Goal: Task Accomplishment & Management: Manage account settings

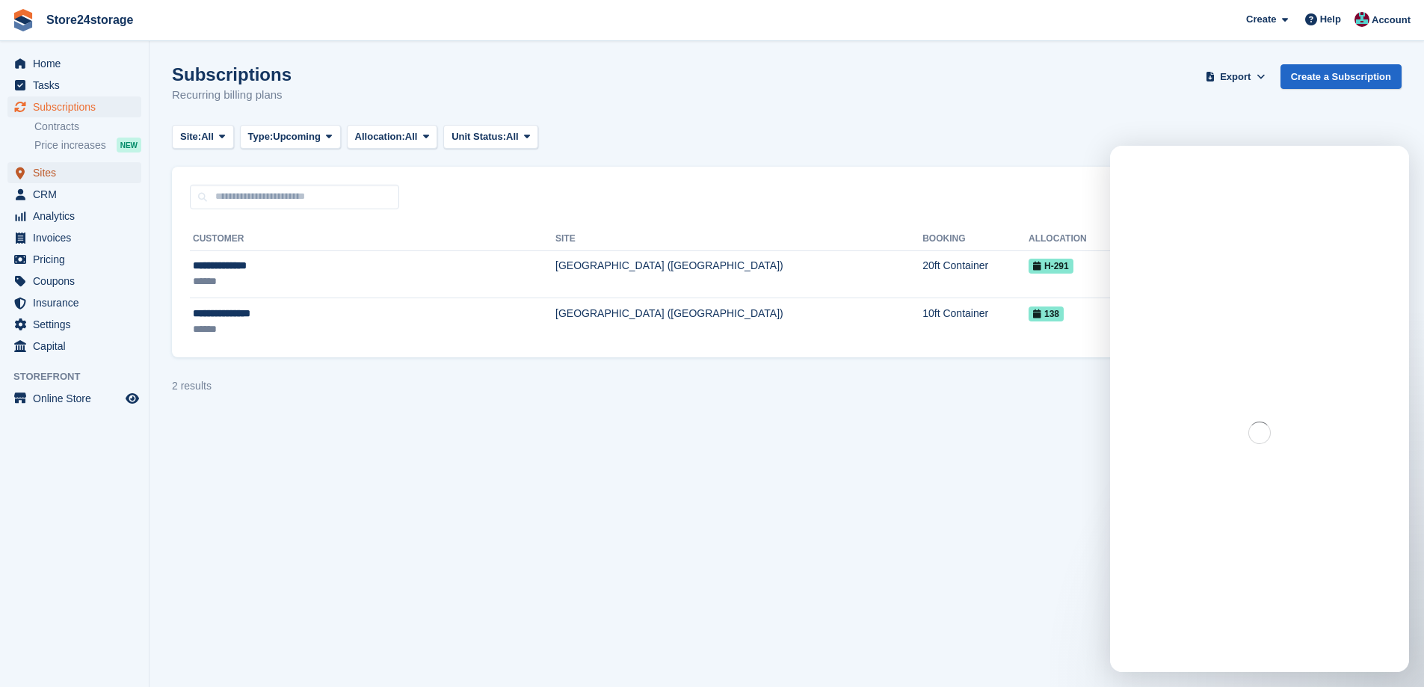
click at [70, 168] on span "Sites" at bounding box center [78, 172] width 90 height 21
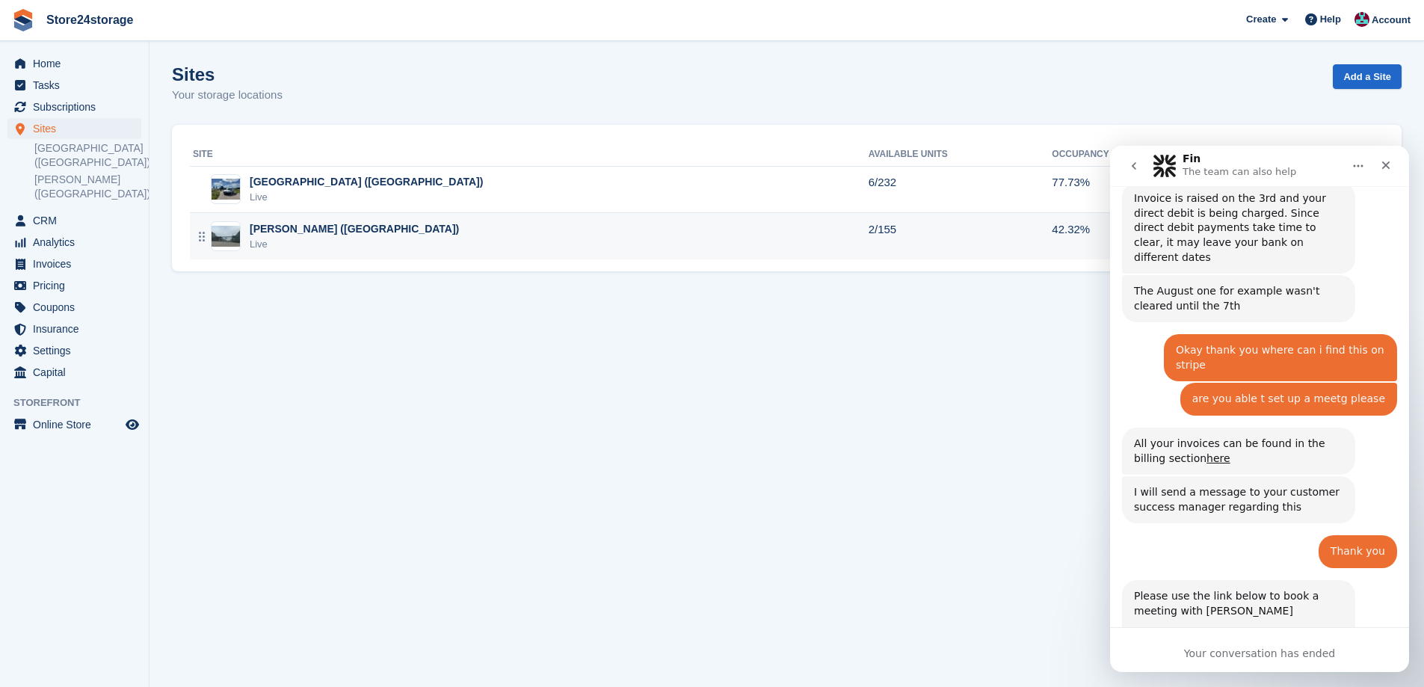
scroll to position [4351, 0]
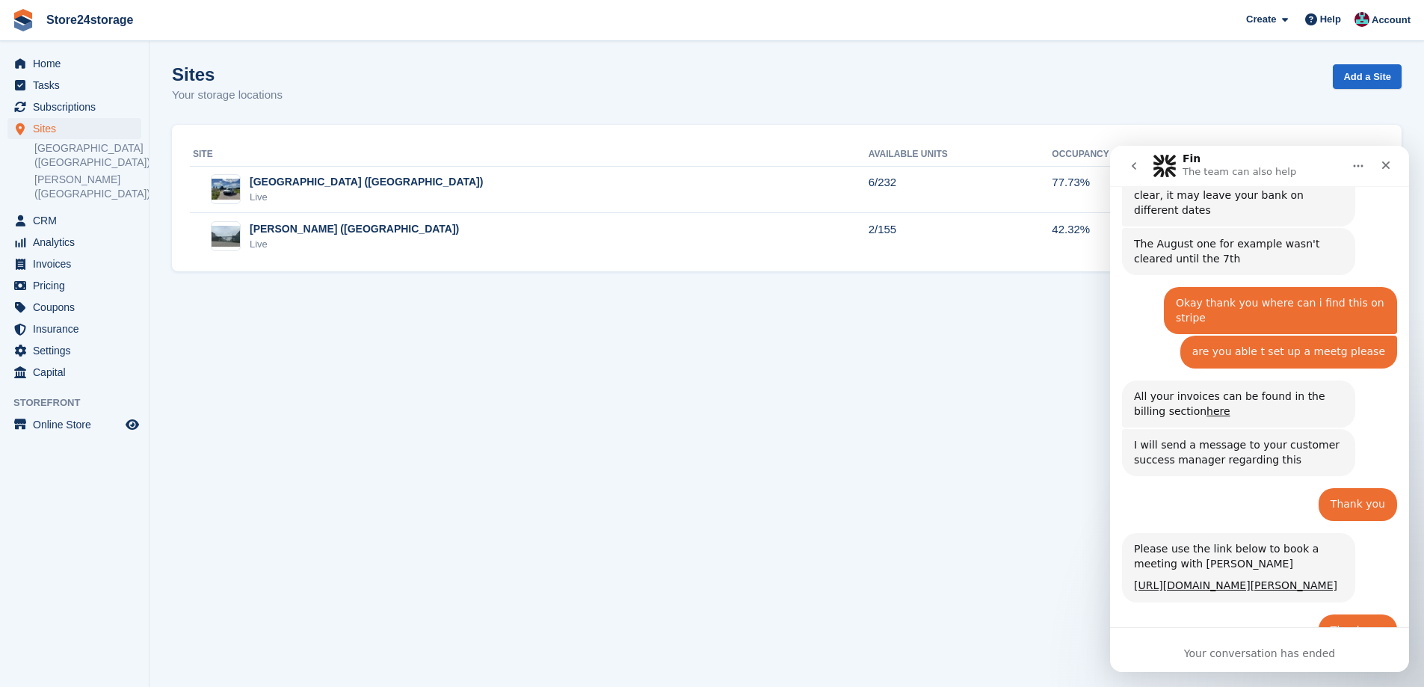
click at [1381, 170] on icon "Close" at bounding box center [1386, 165] width 12 height 12
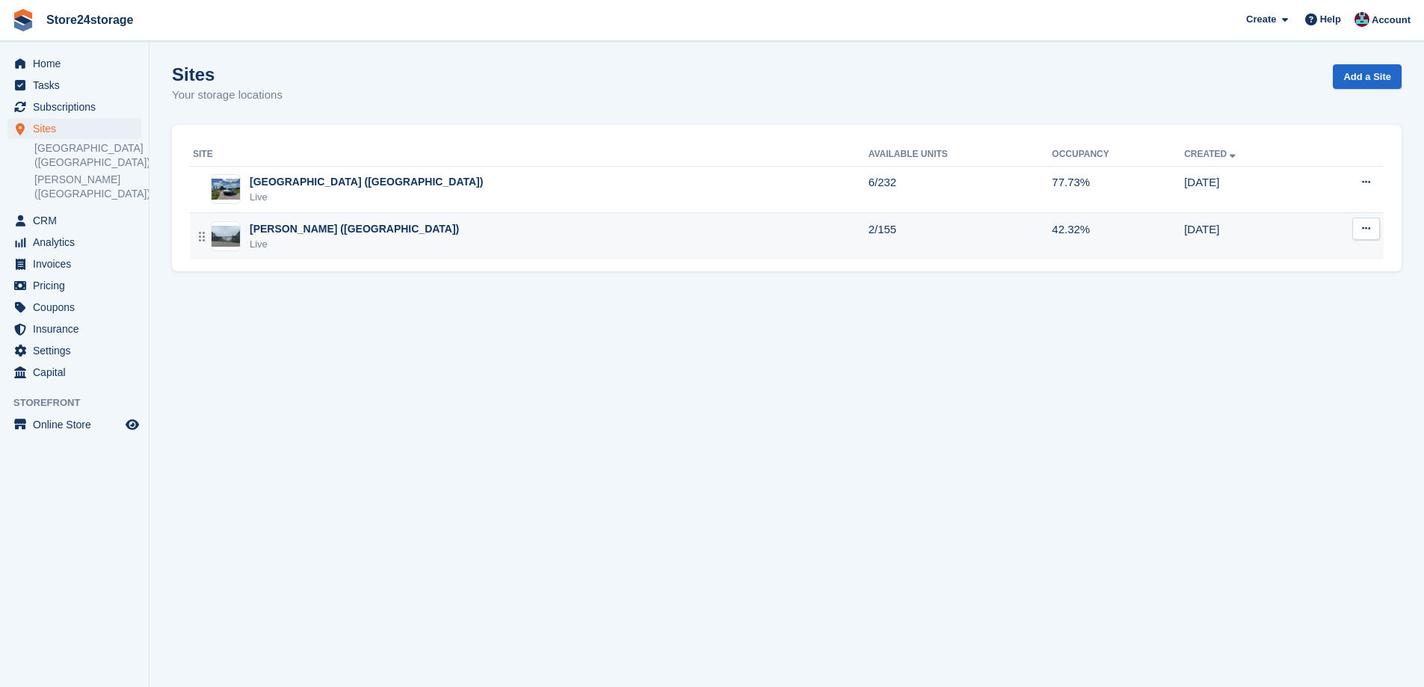
click at [418, 236] on div "Warley Brentwood (Essex) Live" at bounding box center [531, 236] width 676 height 31
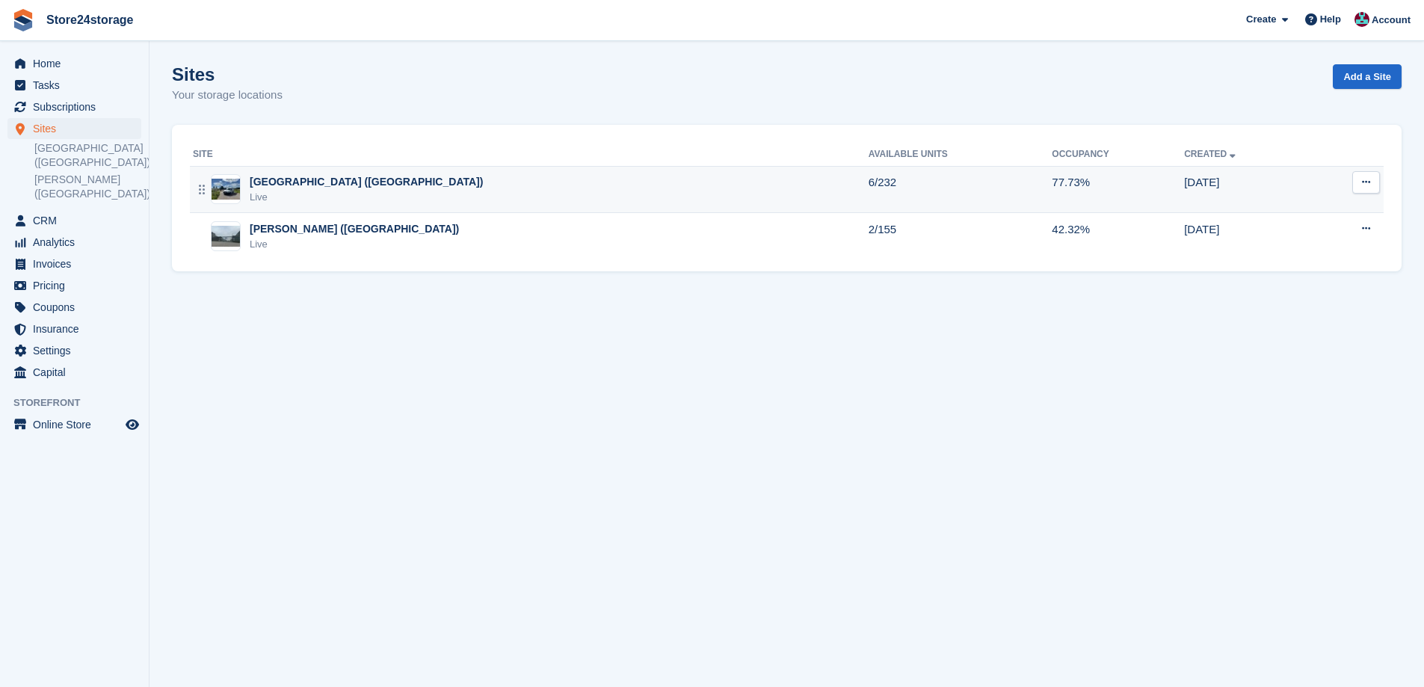
click at [361, 181] on div "Manston Airport (Kent) Live" at bounding box center [531, 189] width 676 height 31
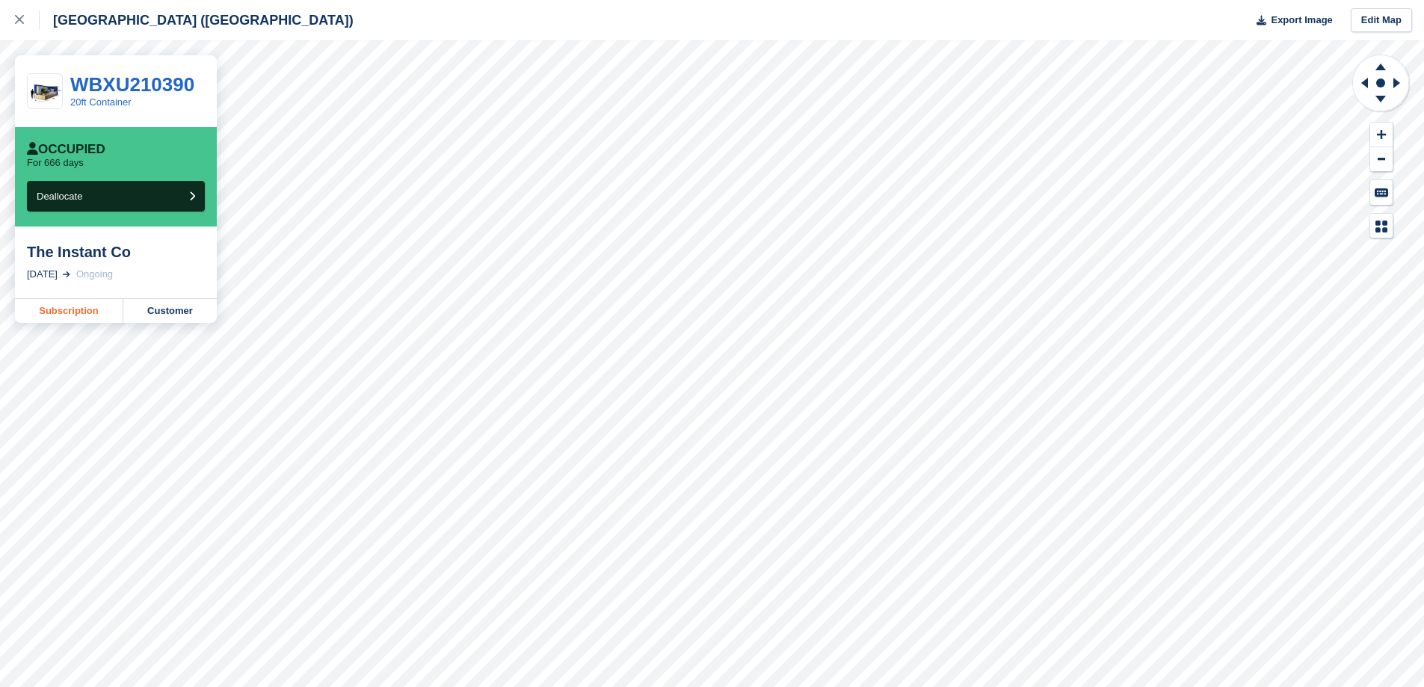
click at [64, 310] on link "Subscription" at bounding box center [69, 311] width 108 height 24
click at [25, 19] on div at bounding box center [27, 20] width 25 height 18
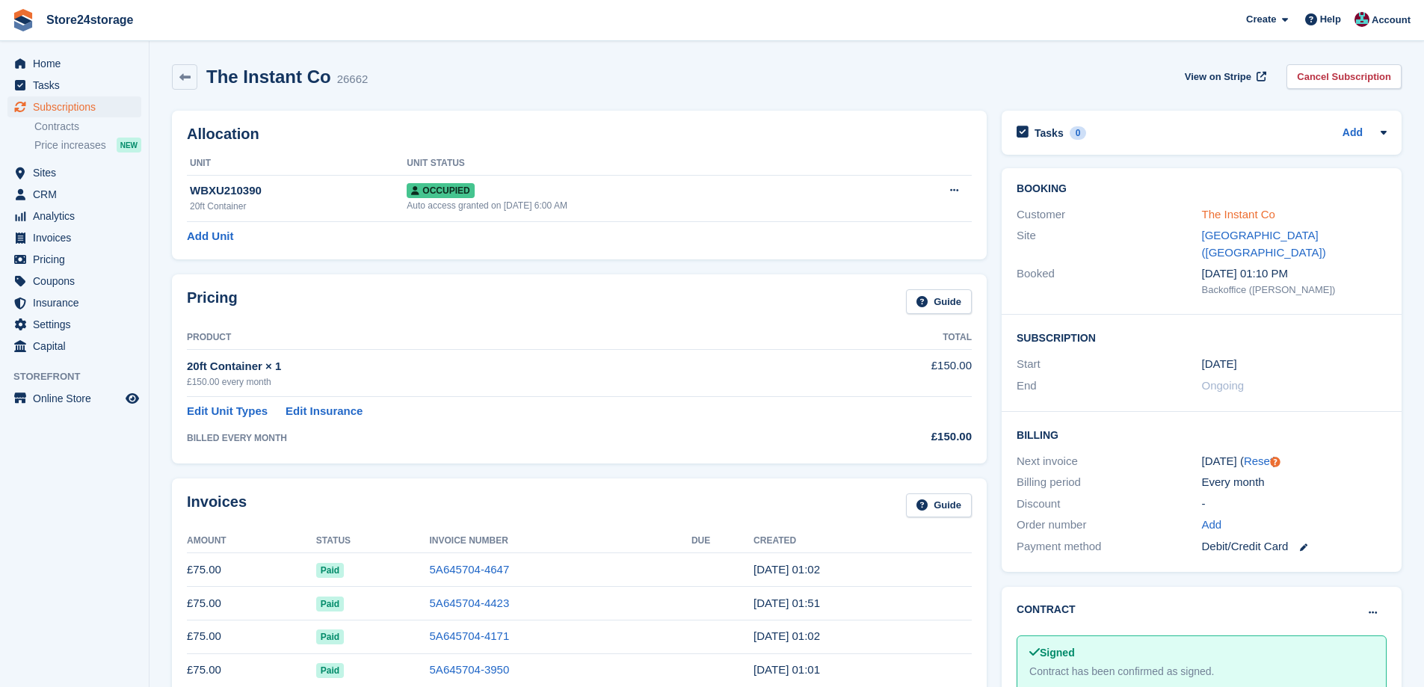
click at [1237, 218] on link "The Instant Co" at bounding box center [1238, 214] width 73 height 13
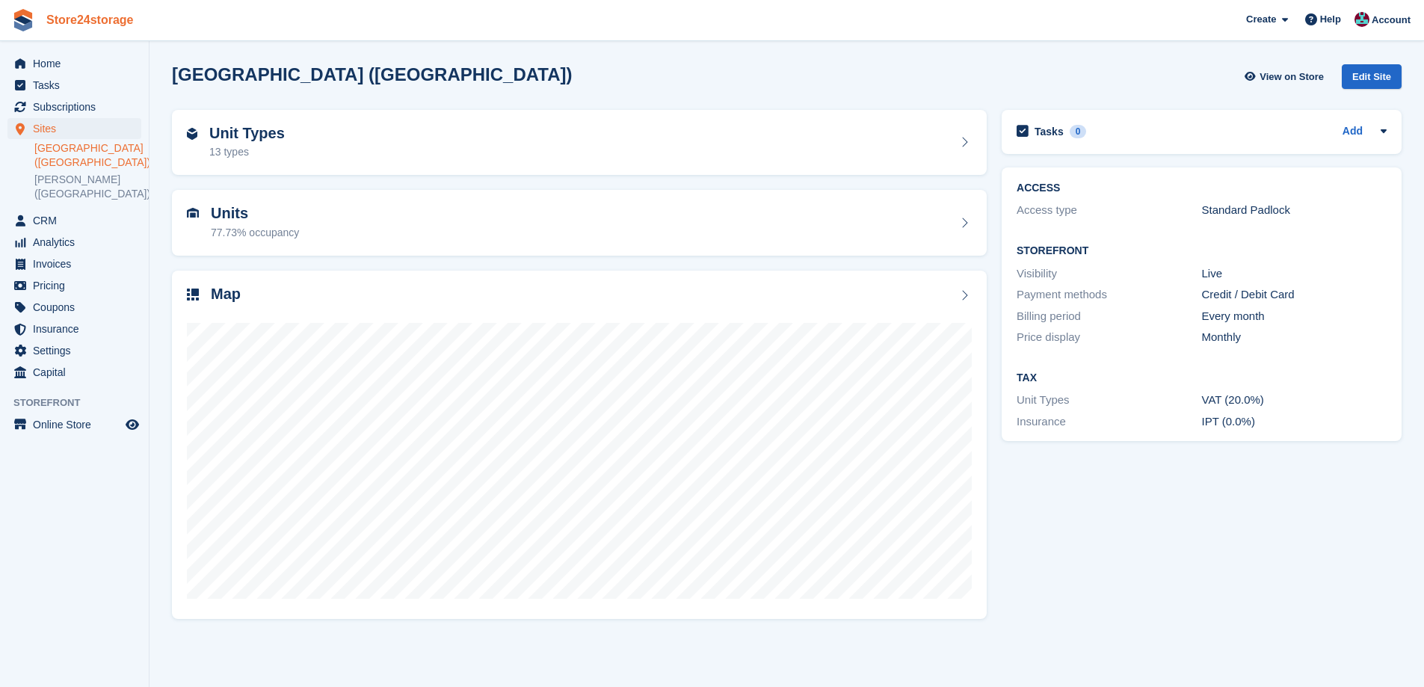
click at [75, 21] on link "Store24storage" at bounding box center [89, 19] width 99 height 25
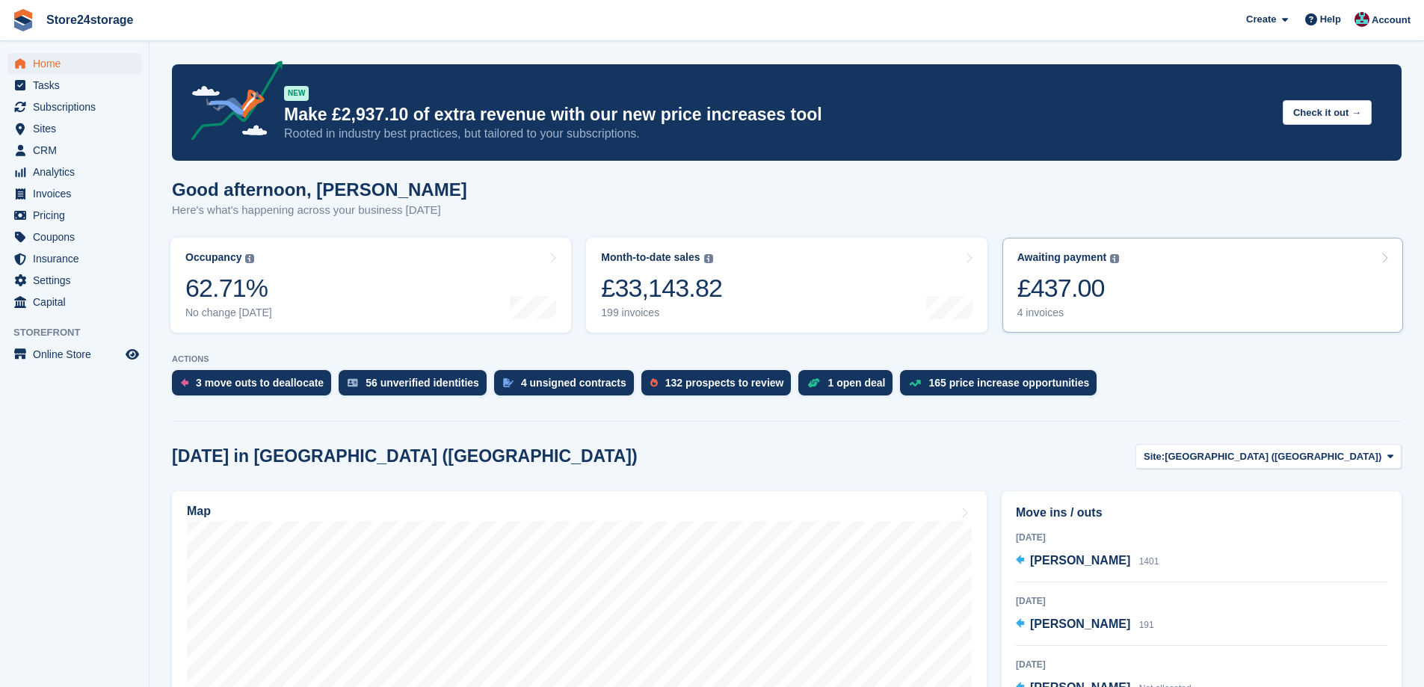
click at [1133, 278] on link "Awaiting payment The total outstanding balance on all open invoices. £437.00 4 …" at bounding box center [1202, 285] width 401 height 95
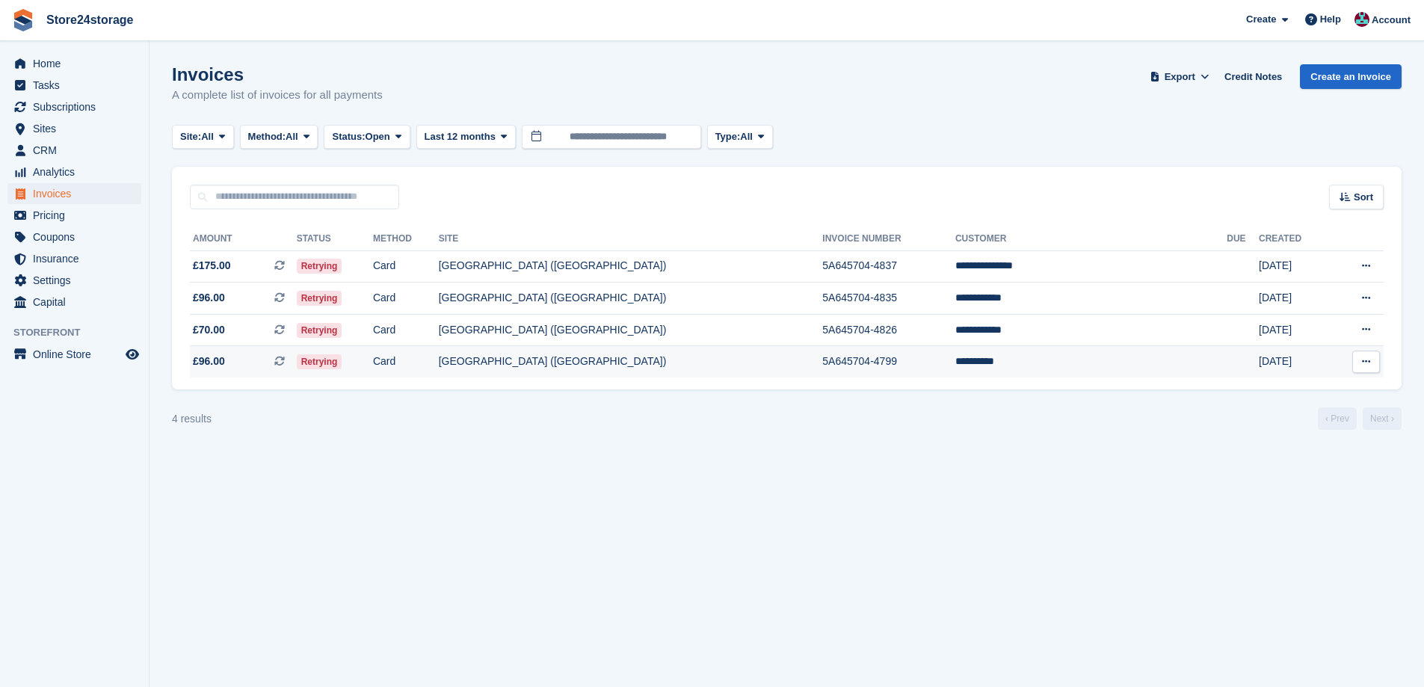
click at [1372, 365] on button at bounding box center [1366, 362] width 28 height 22
click at [1288, 411] on p "View on Stripe" at bounding box center [1308, 413] width 130 height 24
click at [955, 363] on td "5A645704-4799" at bounding box center [888, 361] width 133 height 31
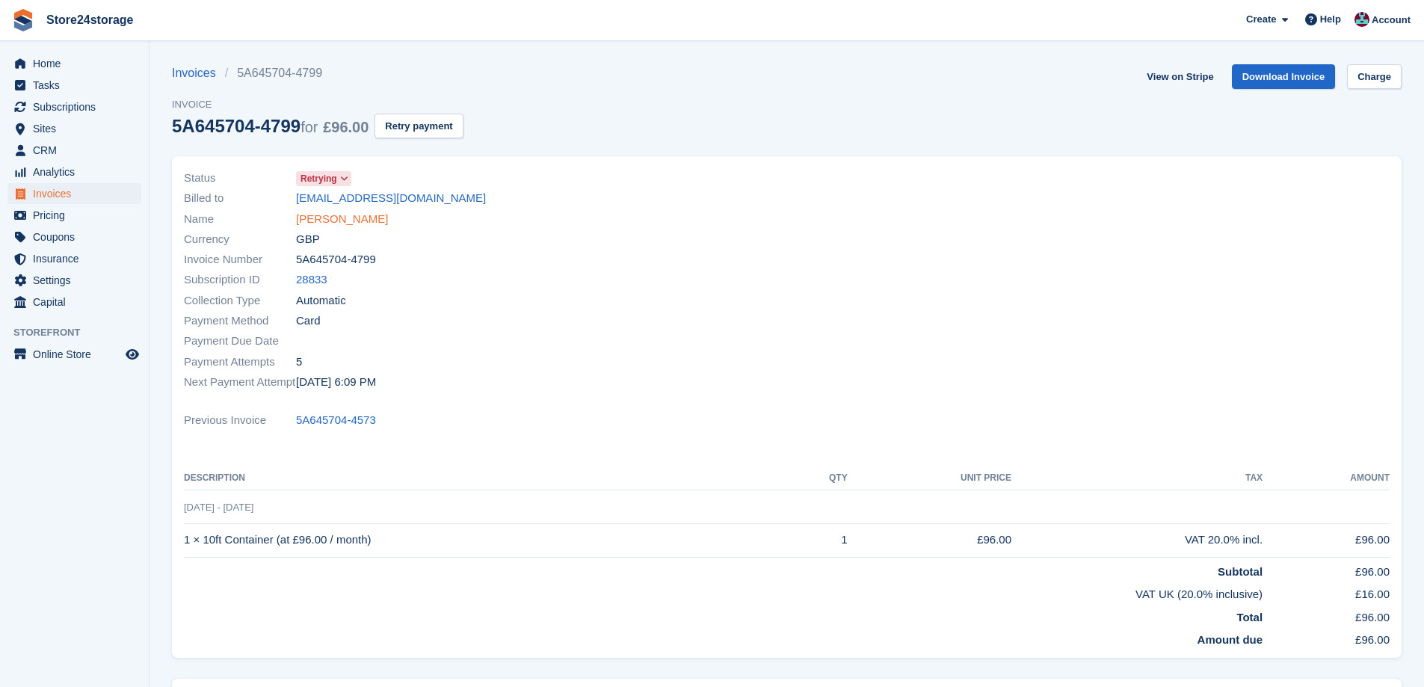
click at [335, 219] on link "[PERSON_NAME]" at bounding box center [342, 219] width 92 height 17
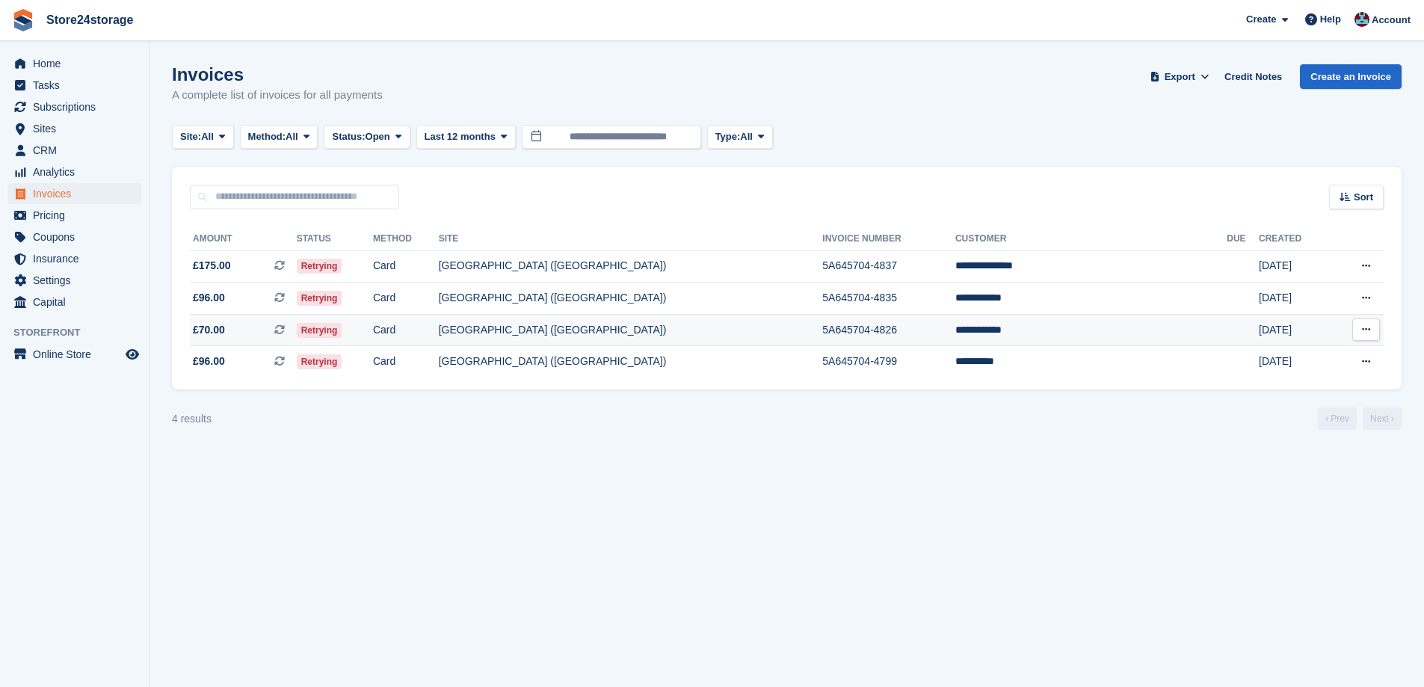
click at [1091, 327] on td "**********" at bounding box center [1090, 330] width 271 height 32
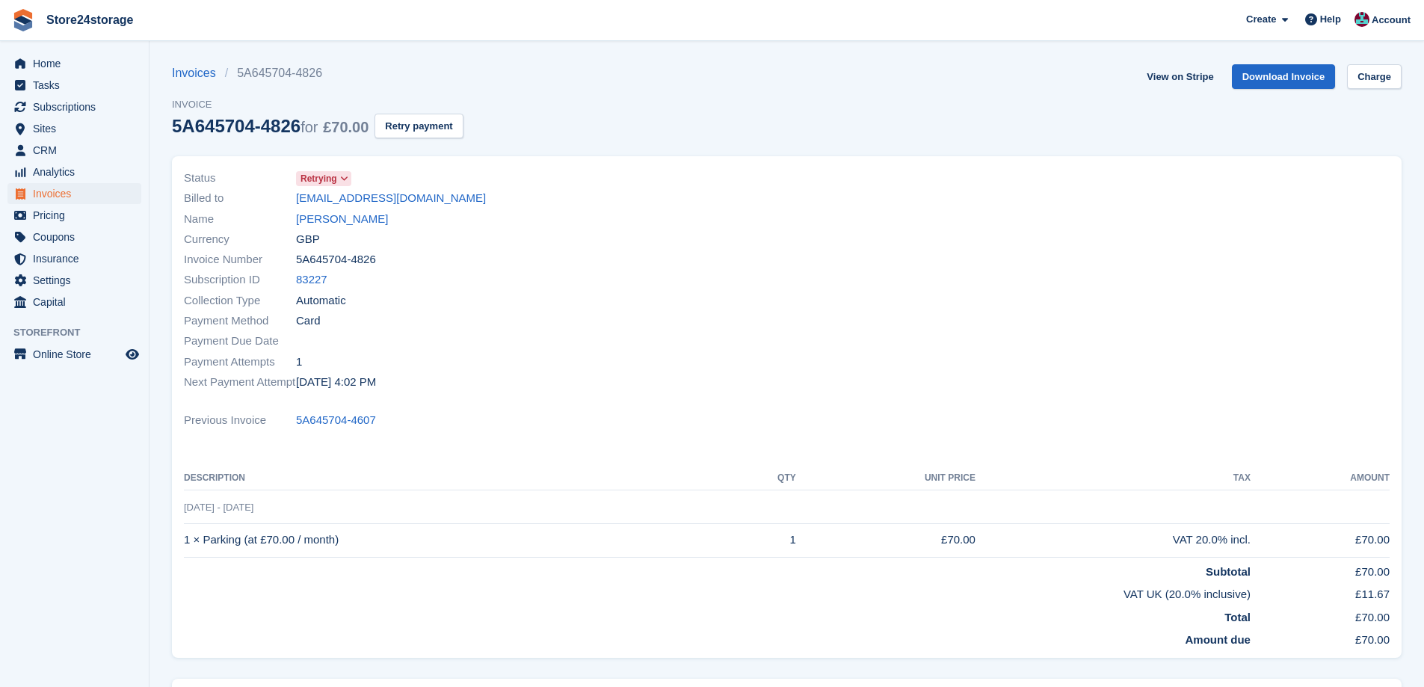
click at [343, 228] on div "Name Mason waters" at bounding box center [481, 219] width 594 height 20
click at [343, 226] on link "Mason waters" at bounding box center [342, 219] width 92 height 17
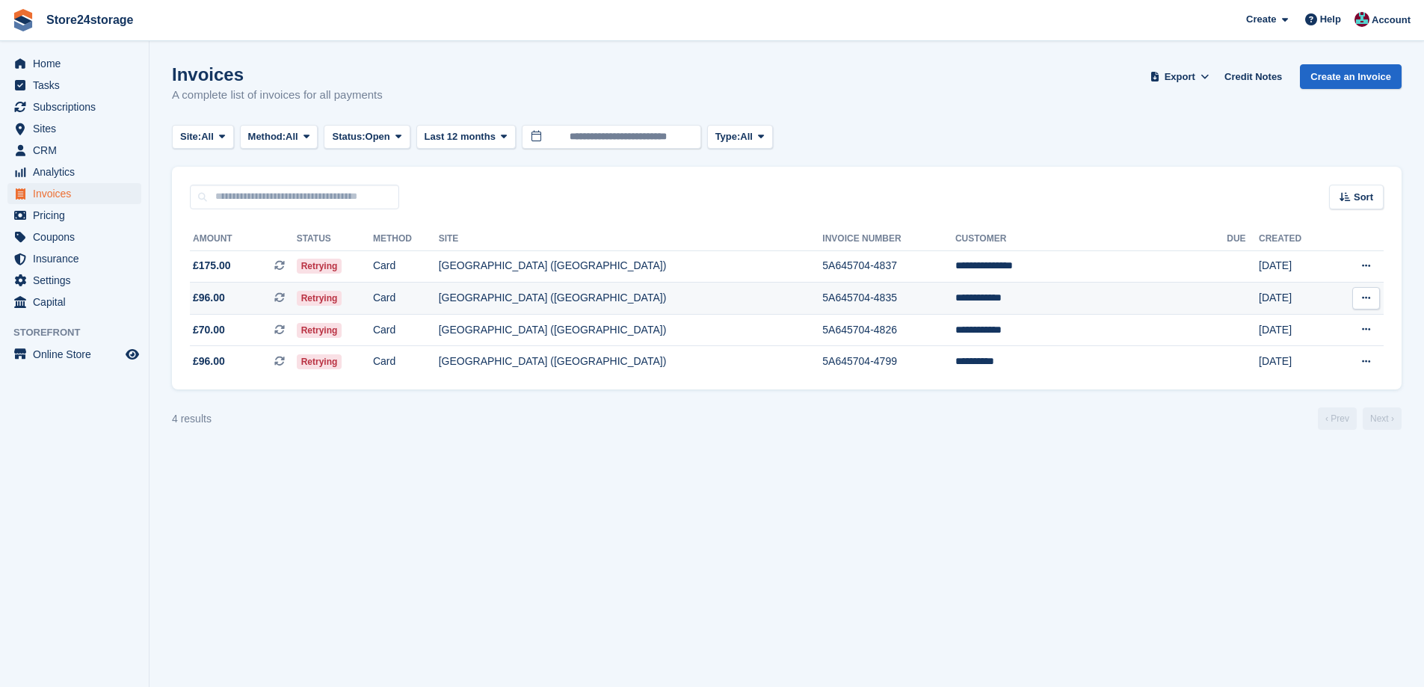
click at [1109, 303] on td "**********" at bounding box center [1090, 299] width 271 height 32
click at [1371, 298] on button at bounding box center [1366, 298] width 28 height 22
click at [1287, 352] on p "View on Stripe" at bounding box center [1308, 349] width 130 height 24
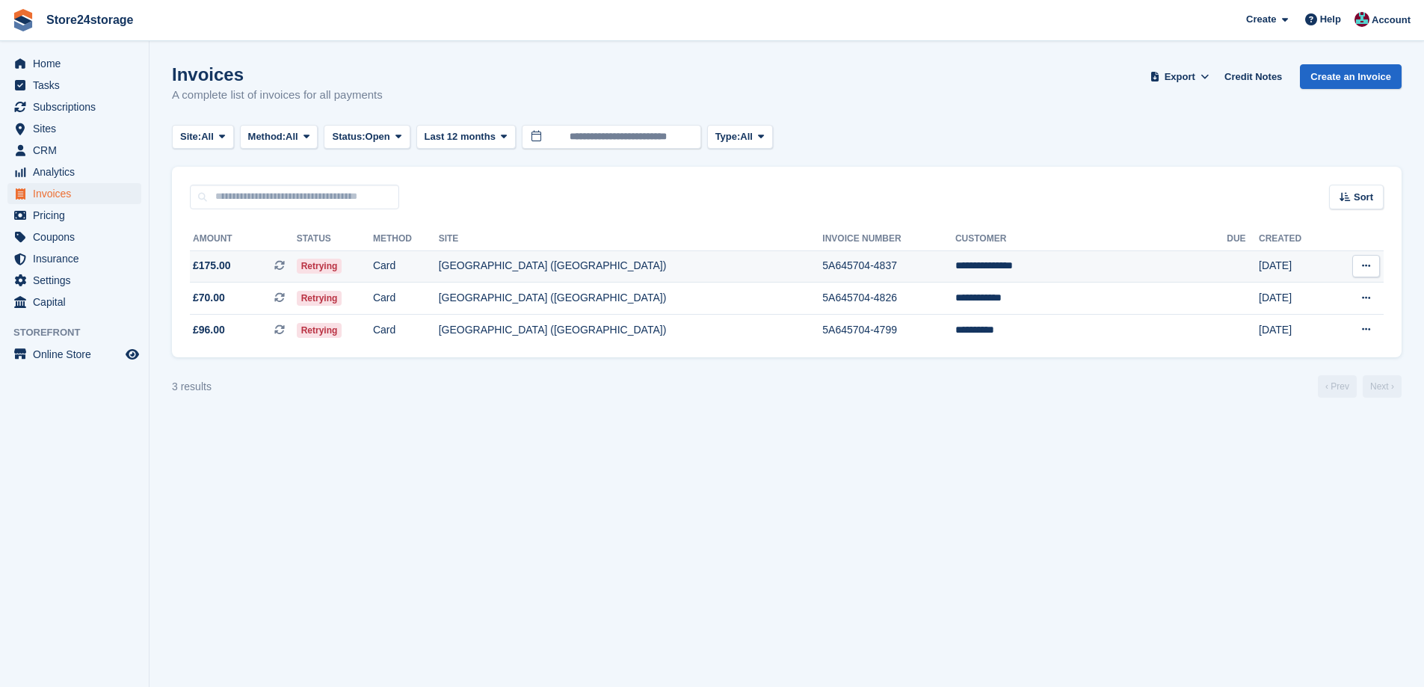
click at [1371, 262] on button at bounding box center [1366, 266] width 28 height 22
click at [1284, 318] on p "View on Stripe" at bounding box center [1308, 317] width 130 height 24
click at [717, 270] on td "[GEOGRAPHIC_DATA] ([GEOGRAPHIC_DATA])" at bounding box center [631, 266] width 384 height 32
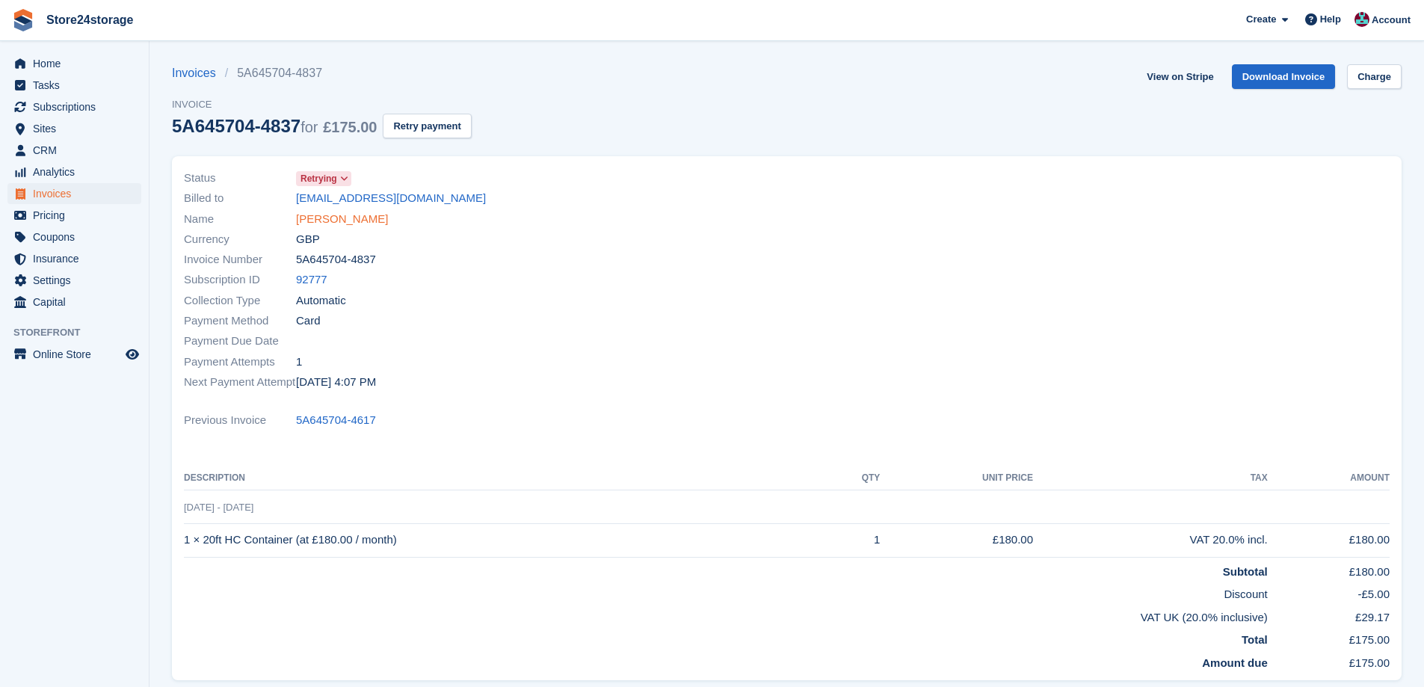
click at [343, 222] on link "corrie rafferty" at bounding box center [342, 219] width 92 height 17
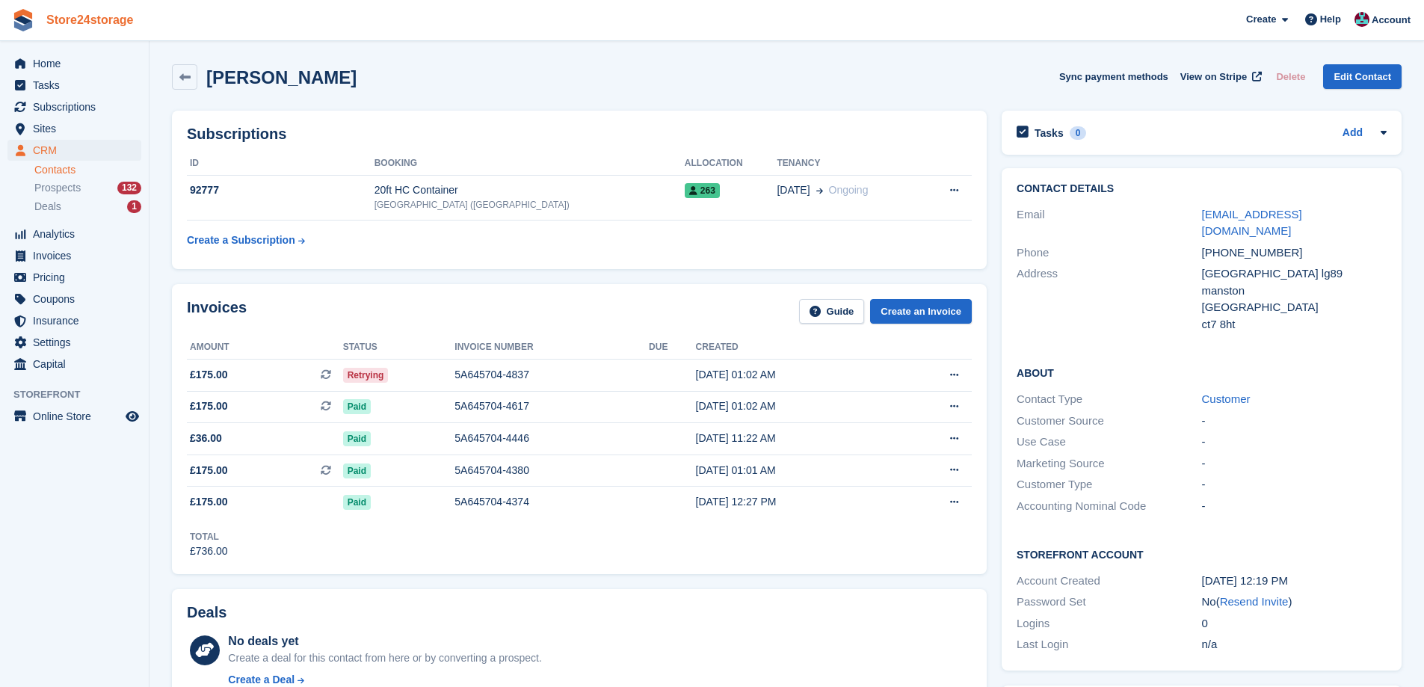
click at [100, 19] on link "Store24storage" at bounding box center [89, 19] width 99 height 25
